Goal: Task Accomplishment & Management: Use online tool/utility

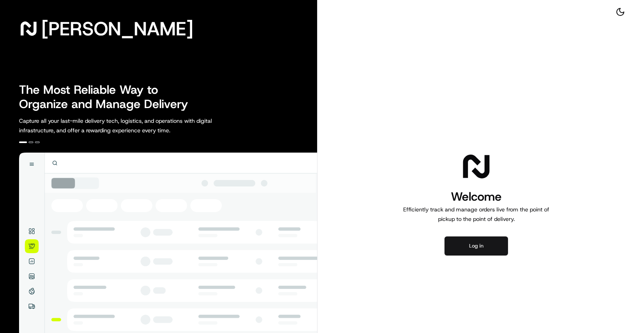
click at [476, 246] on button "Log in" at bounding box center [477, 245] width 64 height 19
